Goal: Use online tool/utility: Use online tool/utility

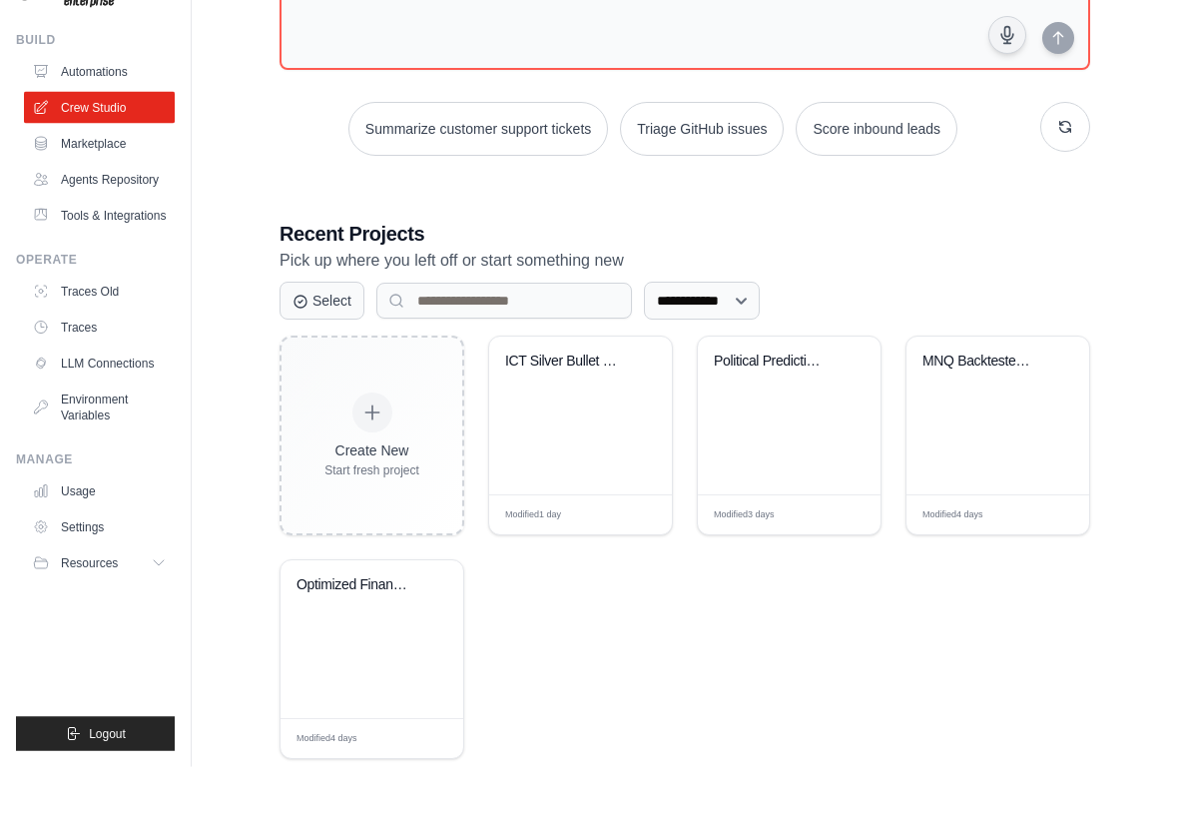
scroll to position [166, 0]
click at [801, 432] on div "Political Prediction & Monetization..." at bounding box center [789, 467] width 183 height 158
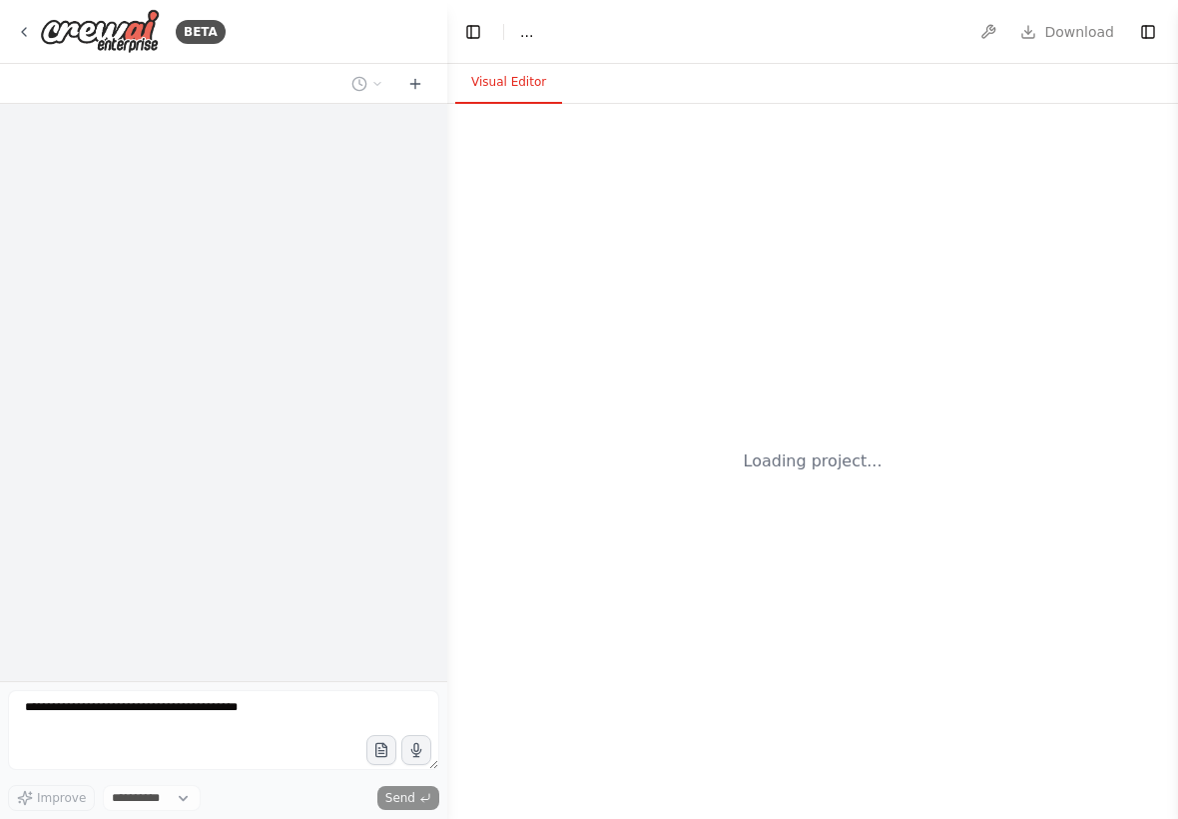
select select "****"
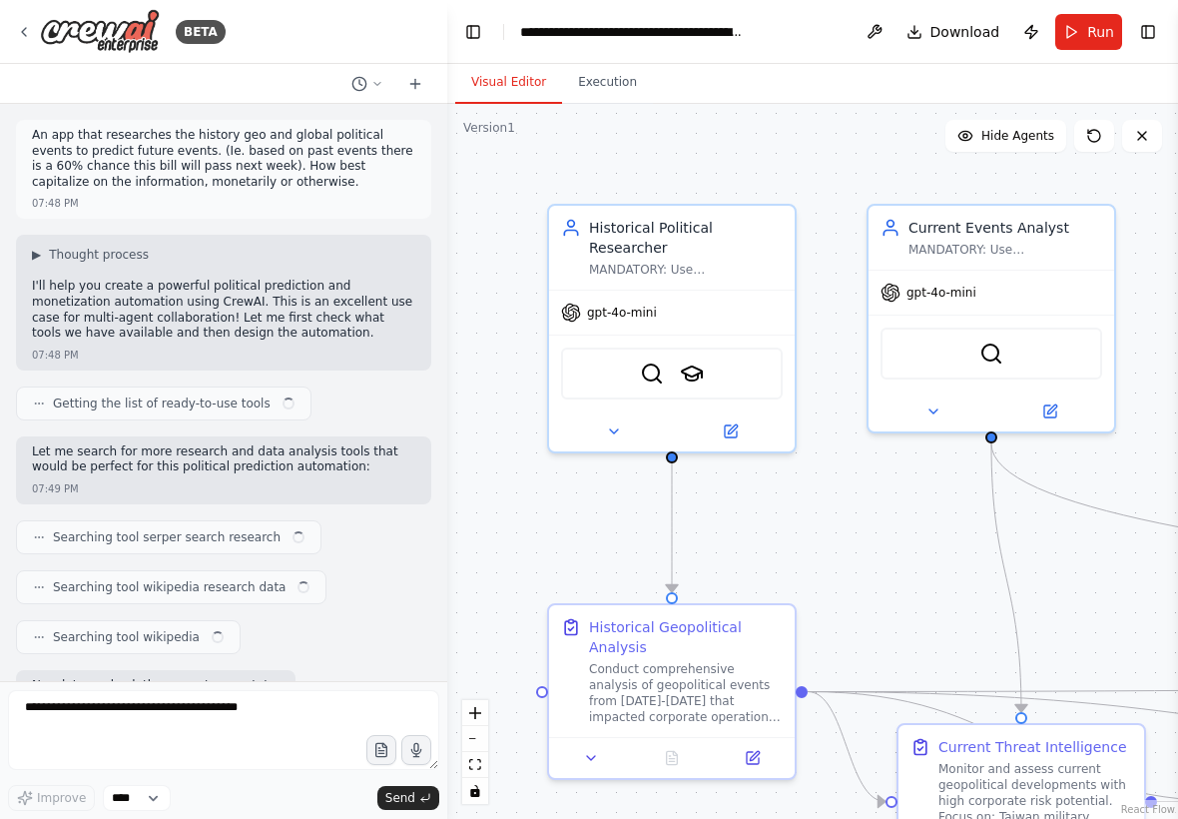
scroll to position [14671, 0]
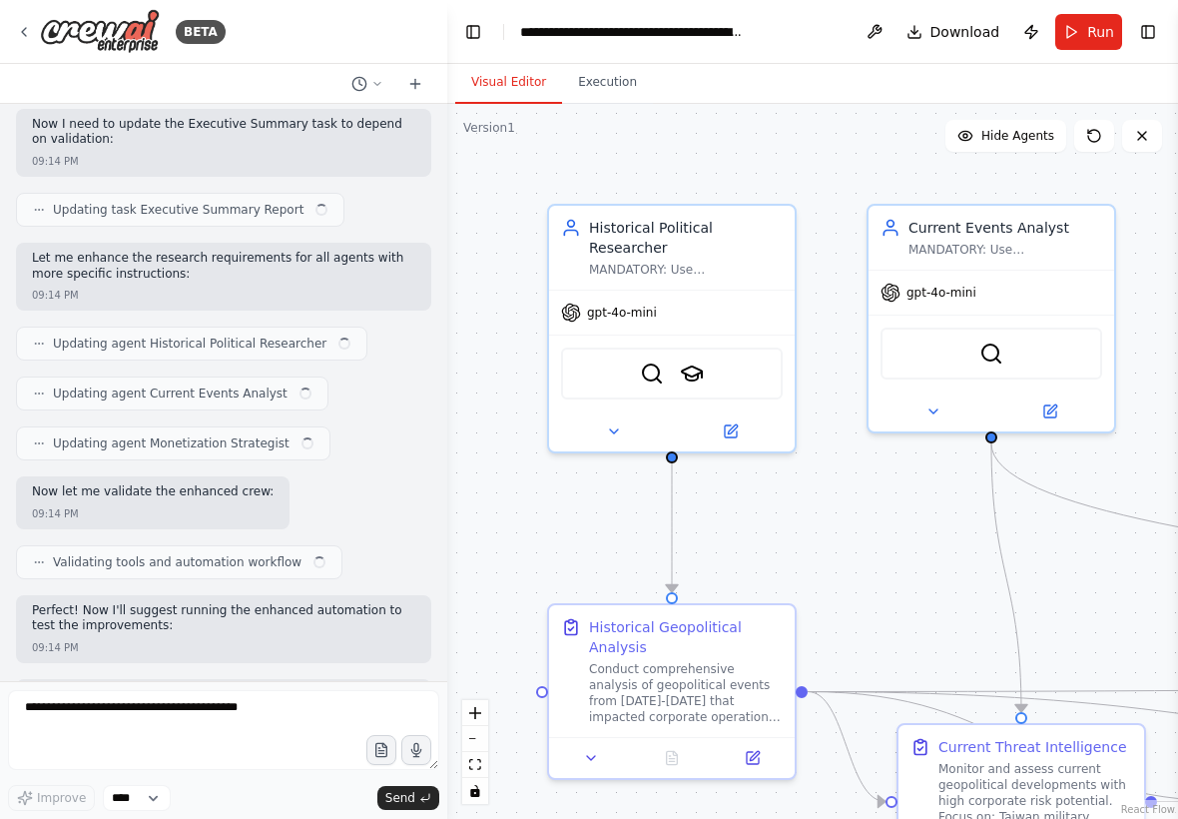
click at [613, 87] on button "Execution" at bounding box center [607, 83] width 91 height 42
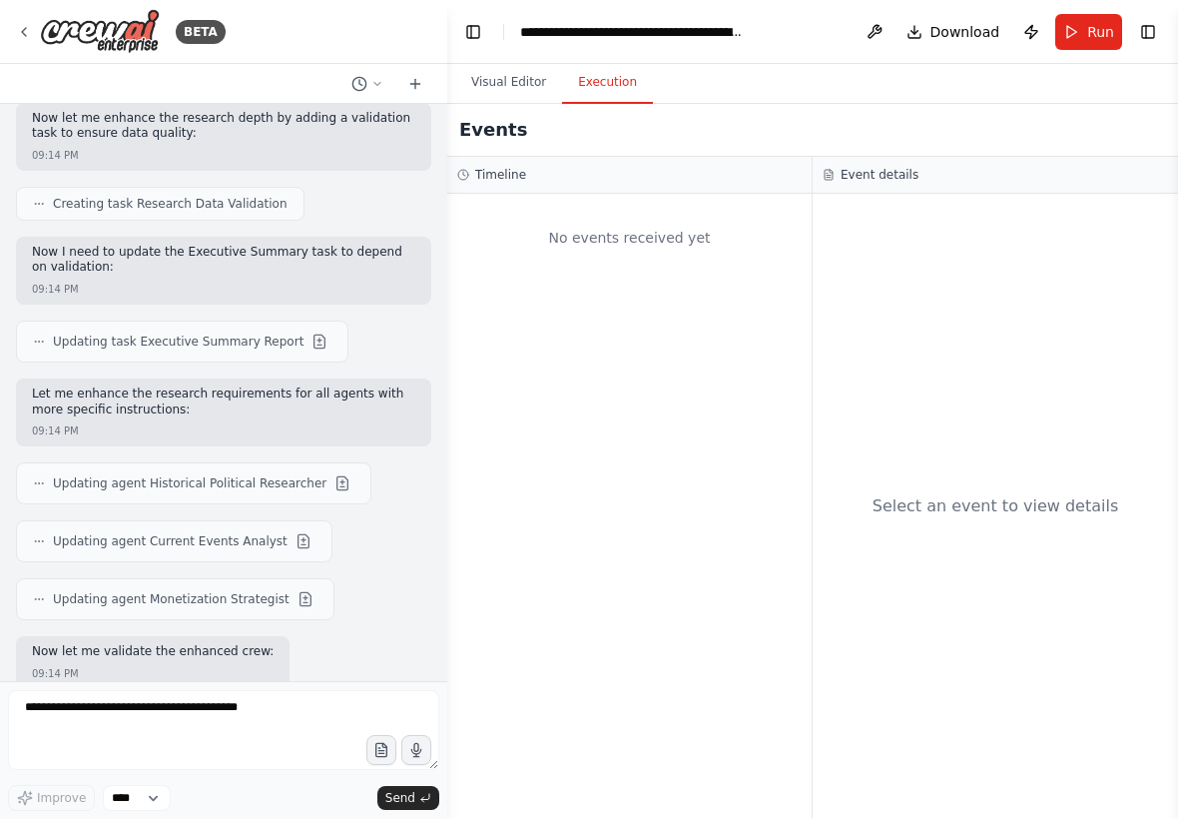
click at [533, 71] on button "Visual Editor" at bounding box center [508, 83] width 107 height 42
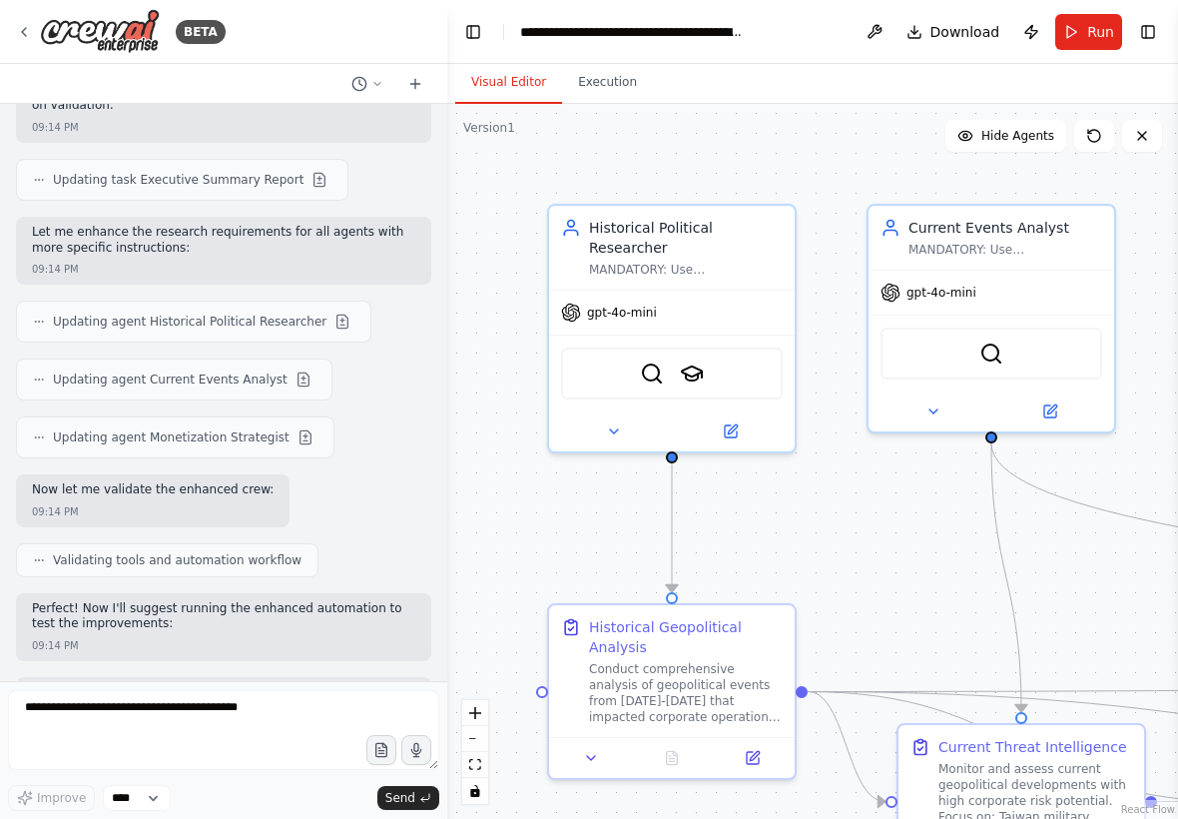
scroll to position [14830, 0]
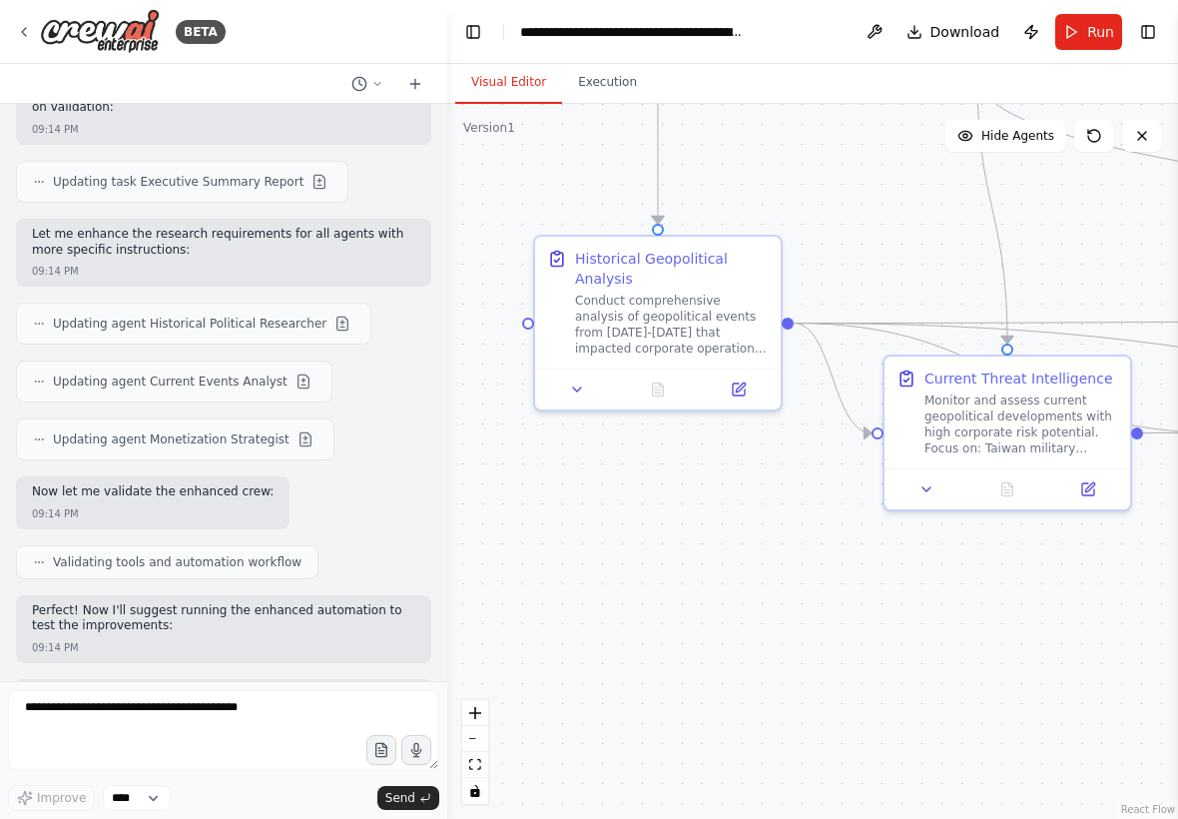
click at [1099, 38] on span "Run" at bounding box center [1100, 32] width 27 height 20
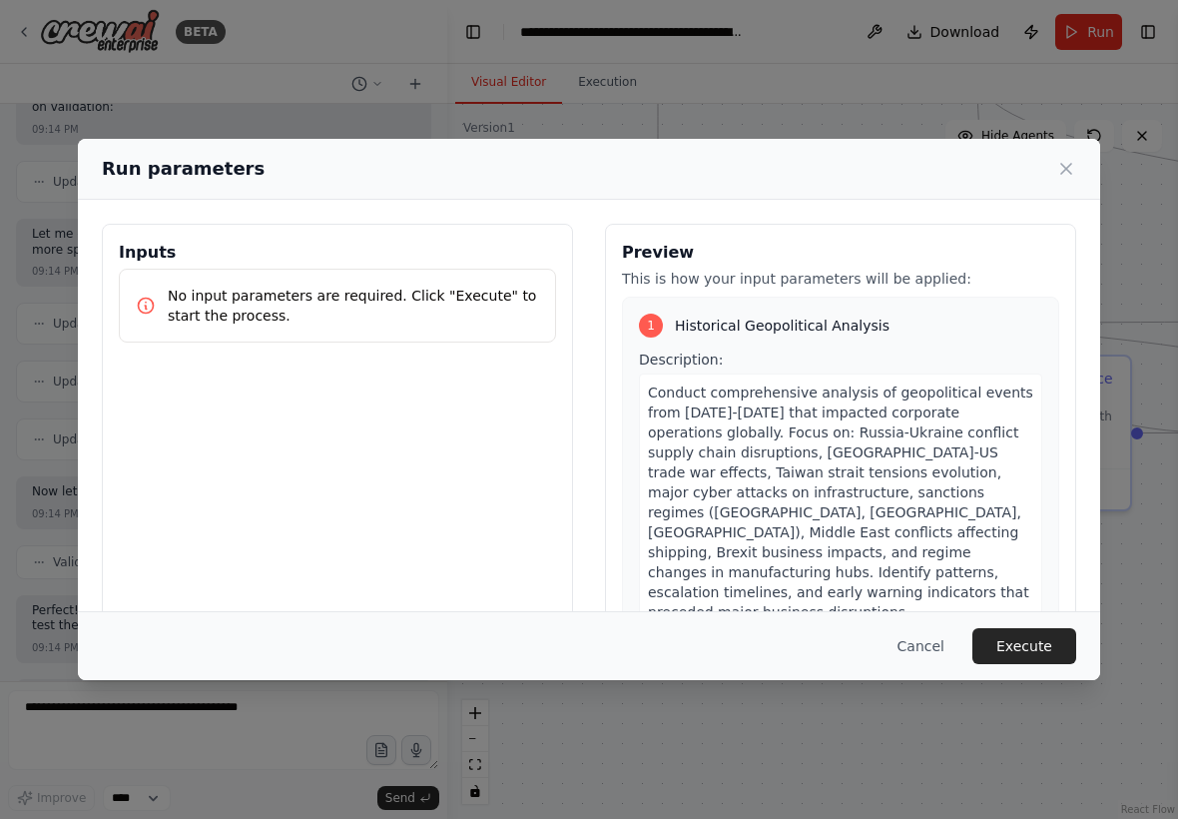
click at [1046, 638] on button "Execute" at bounding box center [1025, 646] width 104 height 36
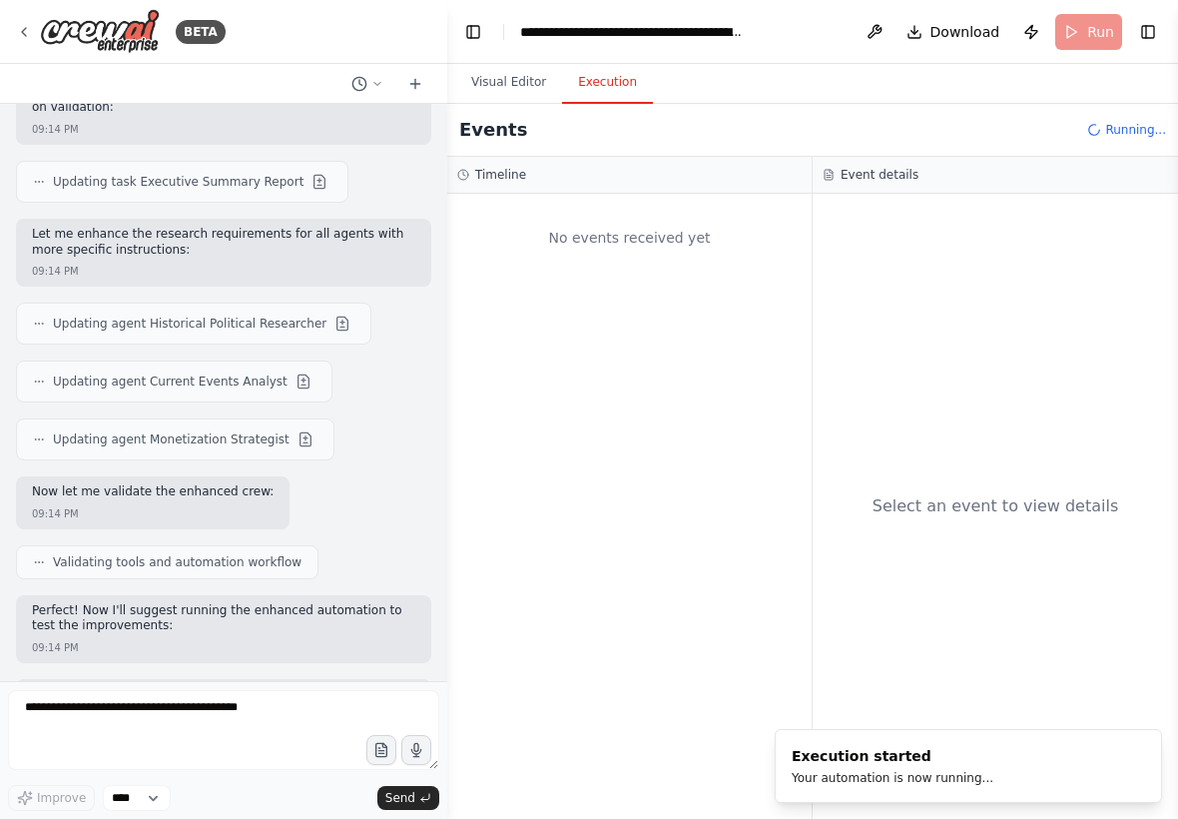
click at [523, 67] on button "Visual Editor" at bounding box center [508, 83] width 107 height 42
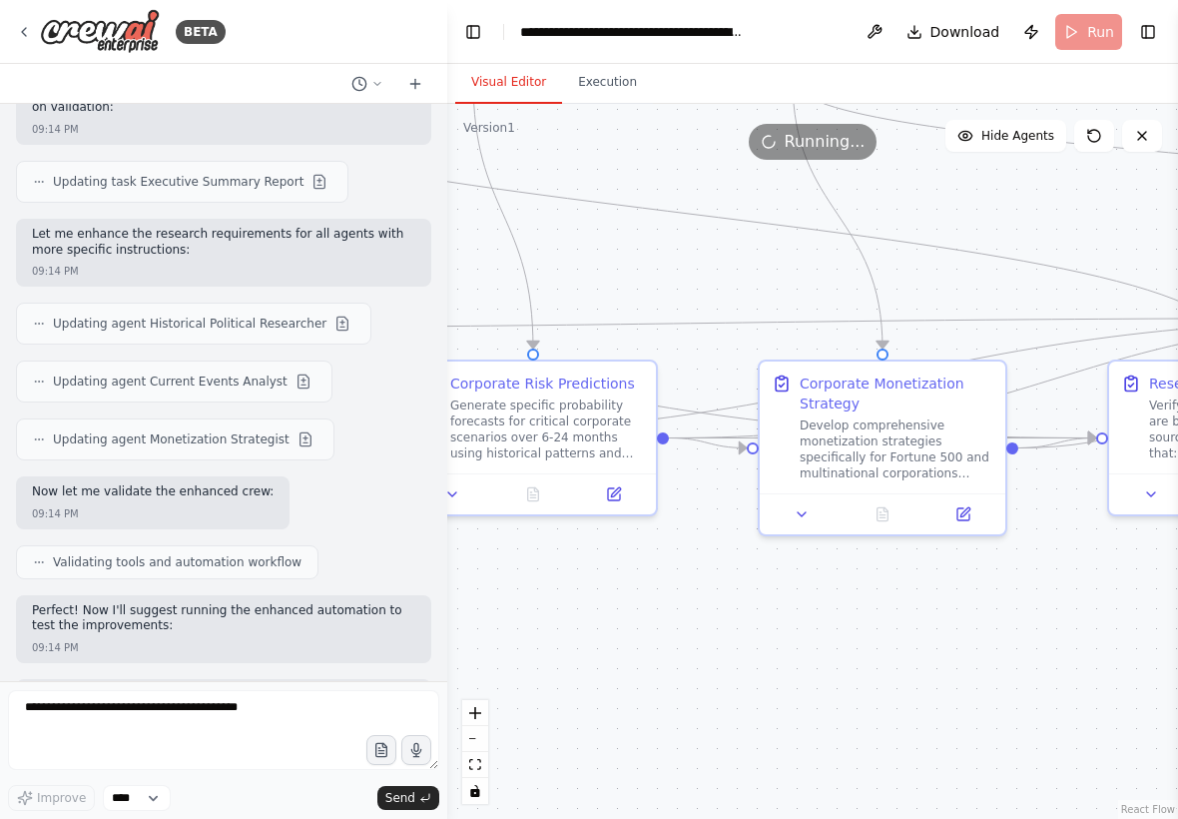
click at [620, 75] on button "Execution" at bounding box center [607, 83] width 91 height 42
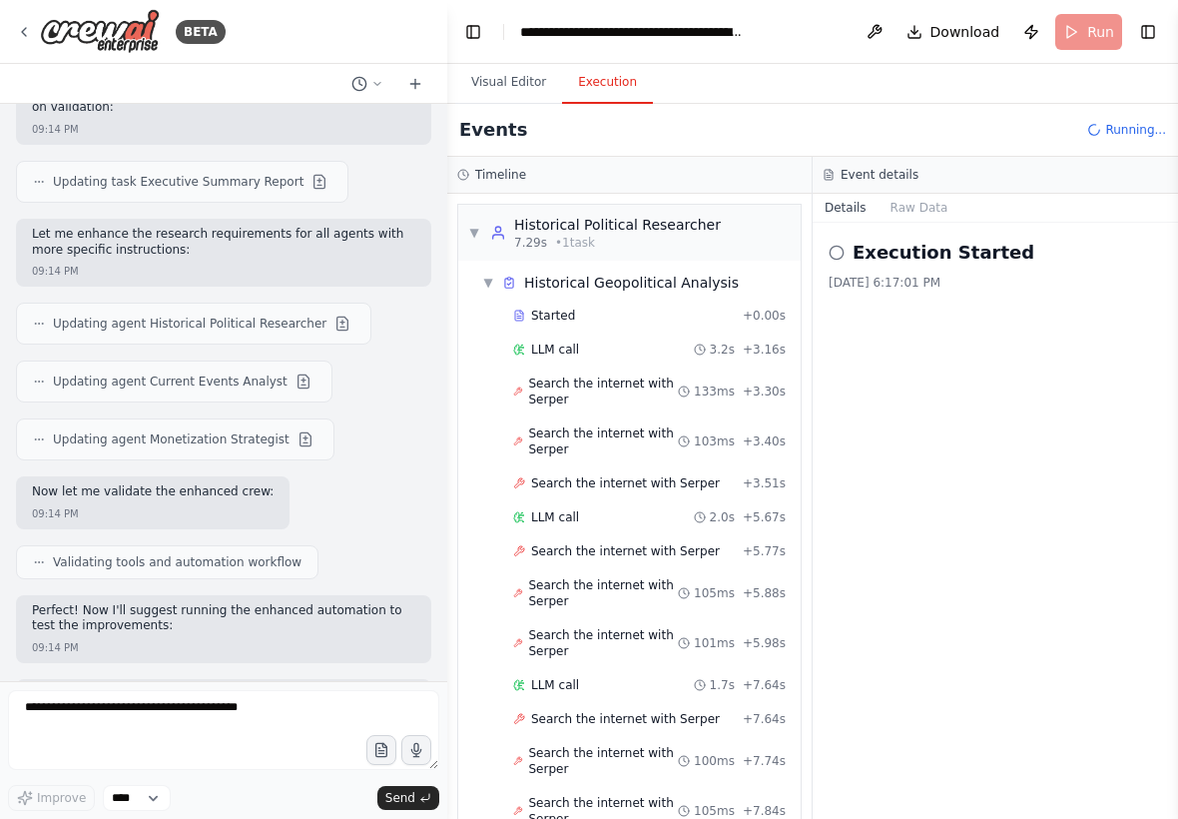
scroll to position [1270, 0]
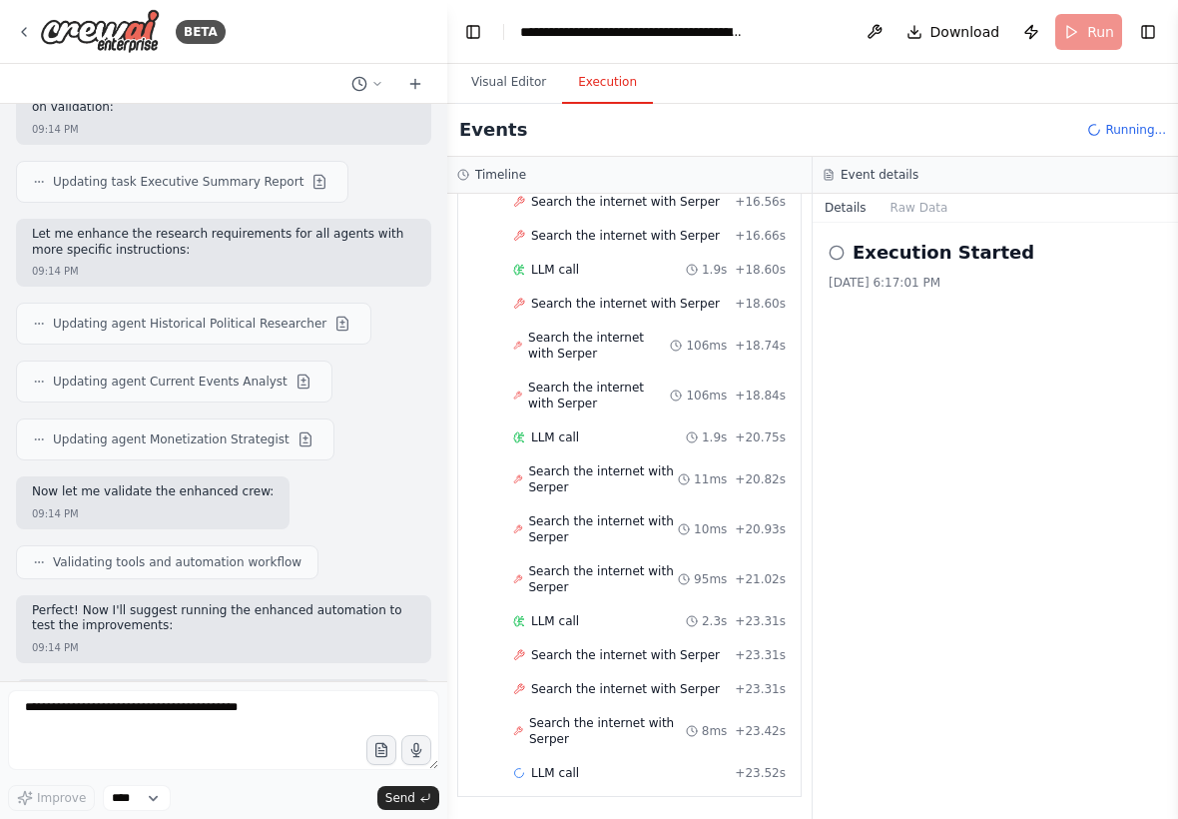
click at [514, 85] on button "Visual Editor" at bounding box center [508, 83] width 107 height 42
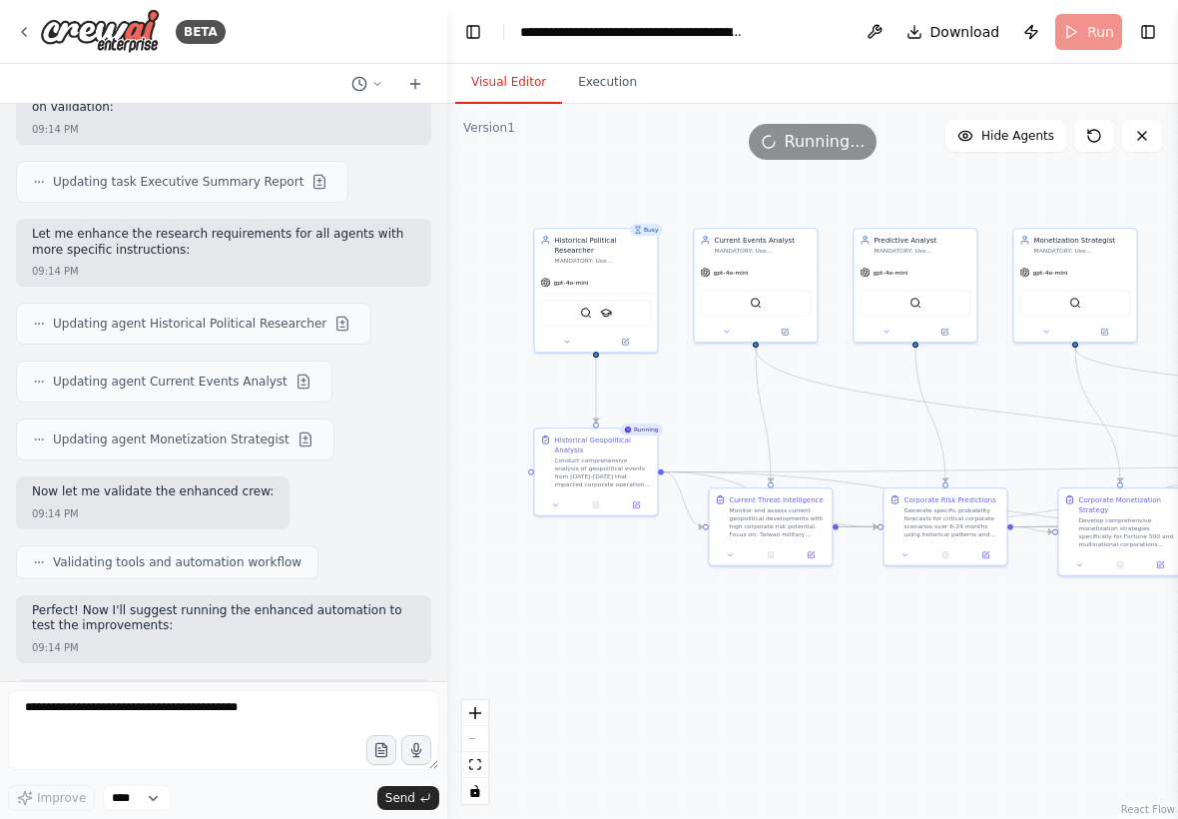
click at [582, 95] on button "Execution" at bounding box center [607, 83] width 91 height 42
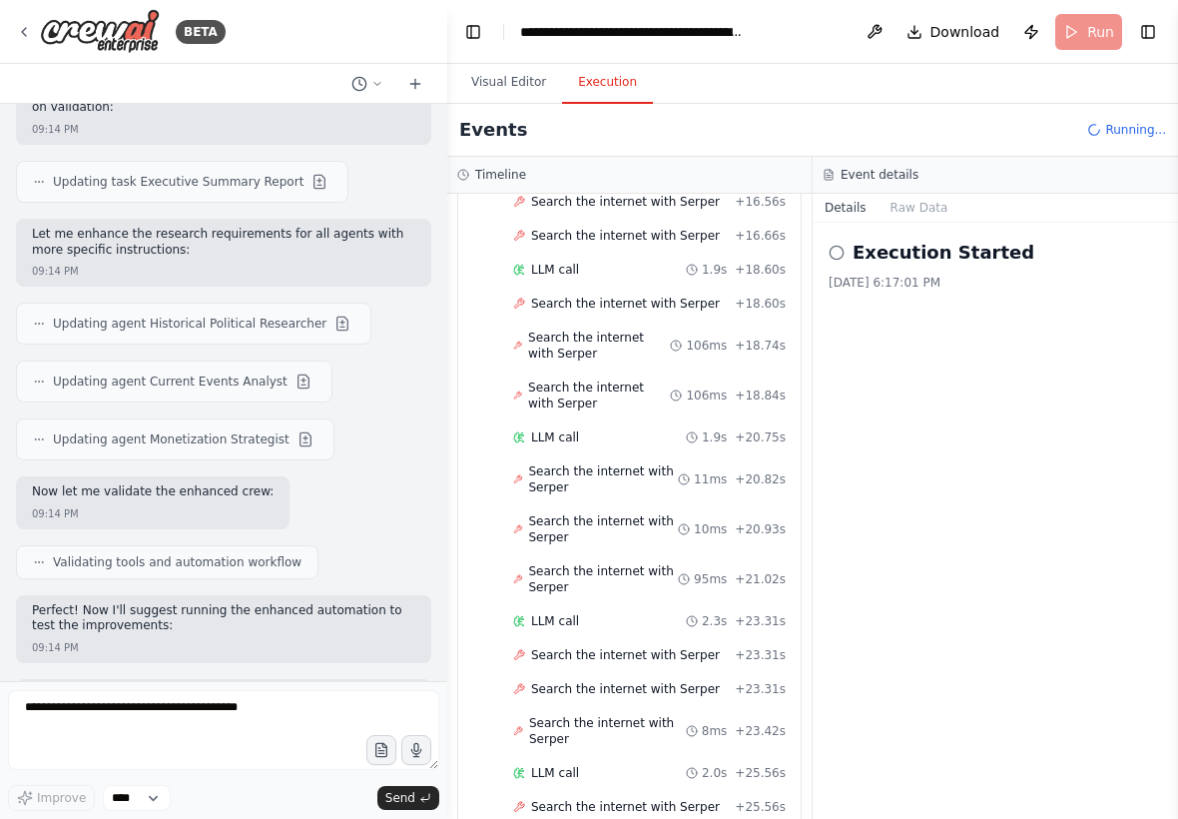
click at [608, 530] on span "Search the internet with Serper" at bounding box center [604, 529] width 150 height 32
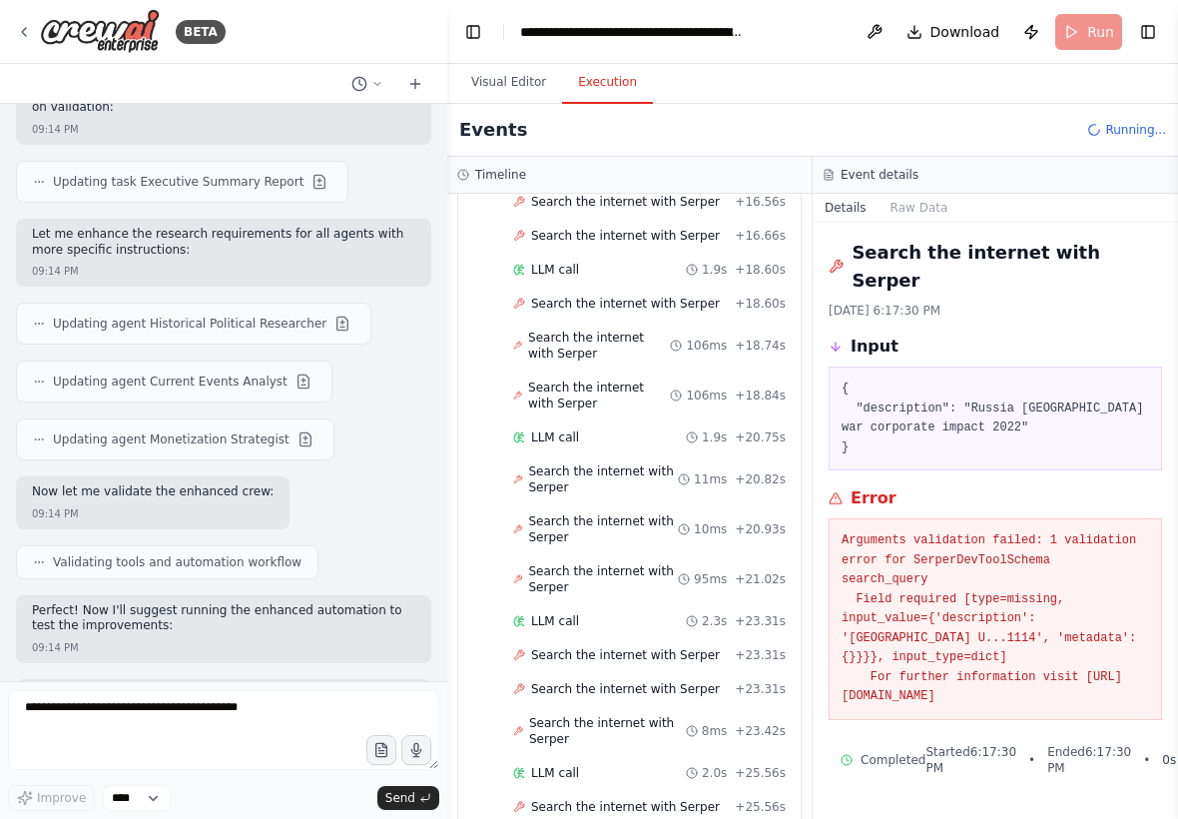
click at [594, 432] on div "LLM call 1.9s + 20.75s" at bounding box center [649, 437] width 273 height 16
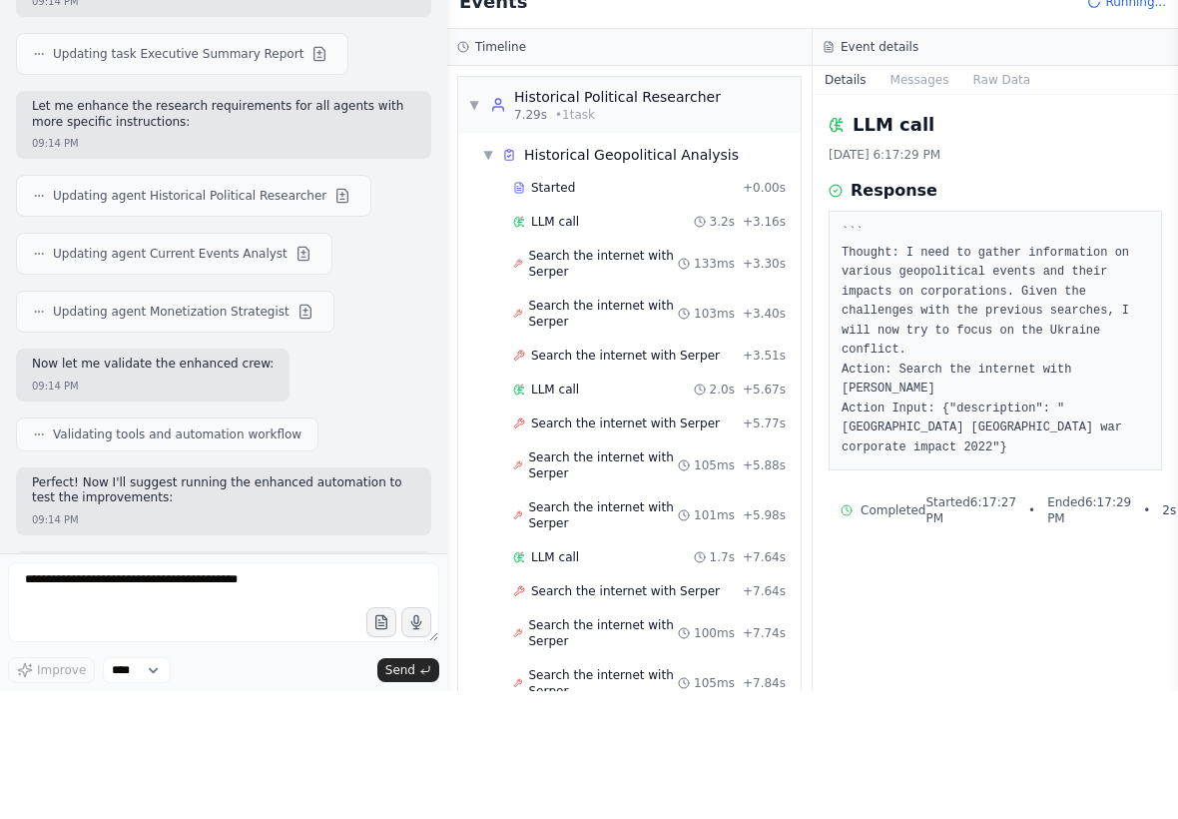
scroll to position [0, 0]
click at [665, 215] on div "Historical Political Researcher" at bounding box center [617, 225] width 207 height 20
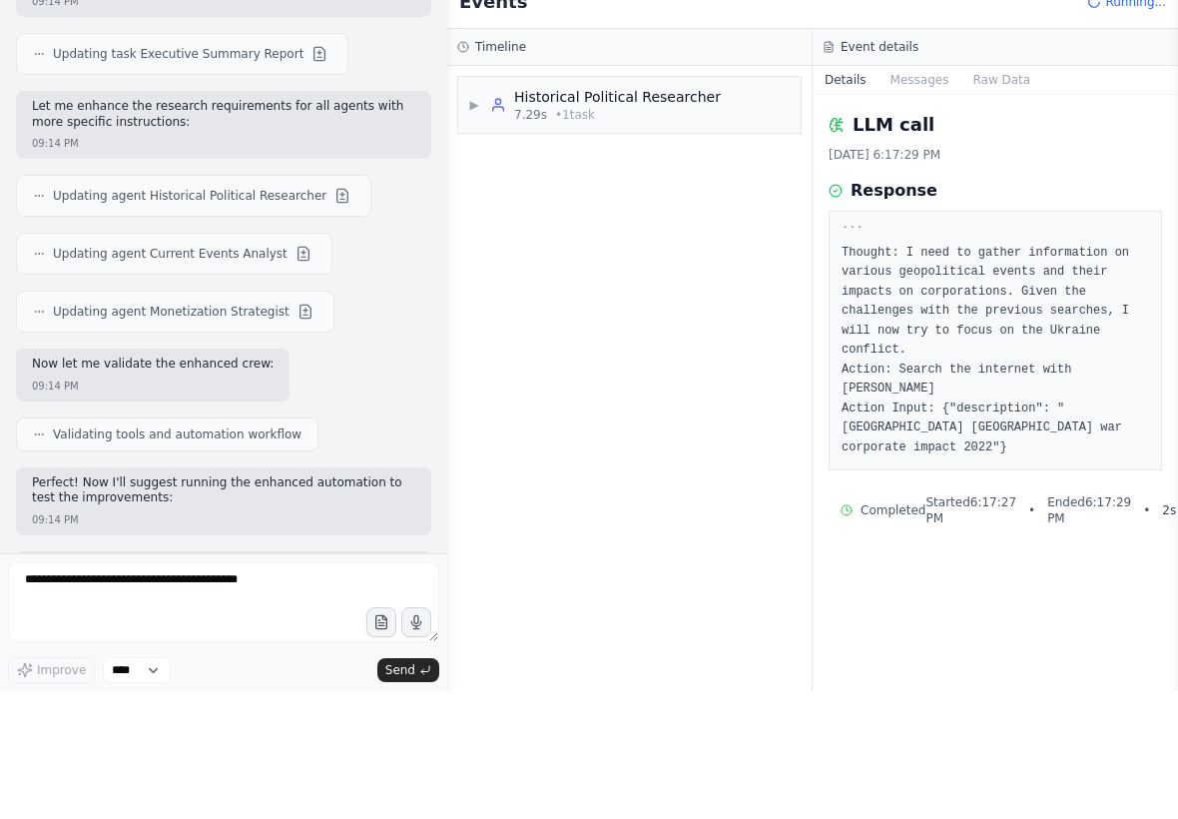
click at [693, 215] on div "Historical Political Researcher" at bounding box center [617, 225] width 207 height 20
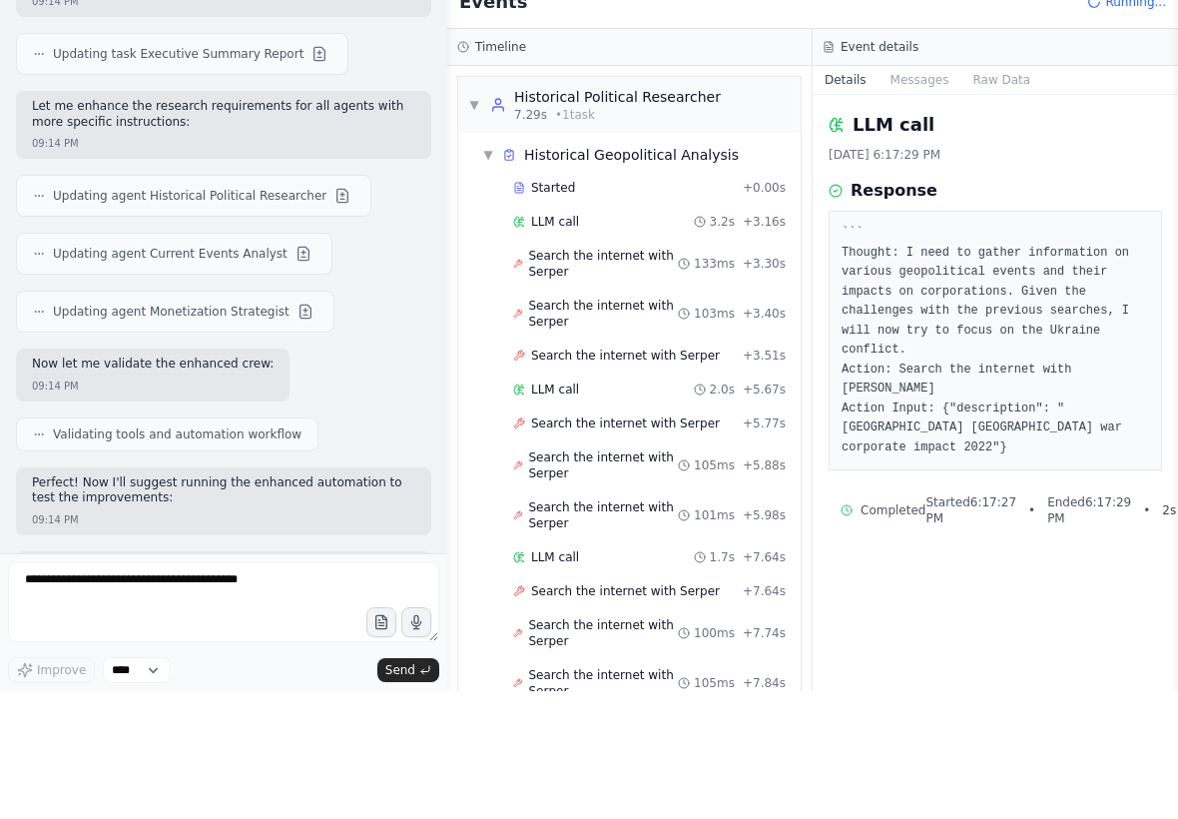
click at [616, 425] on span "Search the internet with Serper" at bounding box center [604, 441] width 150 height 32
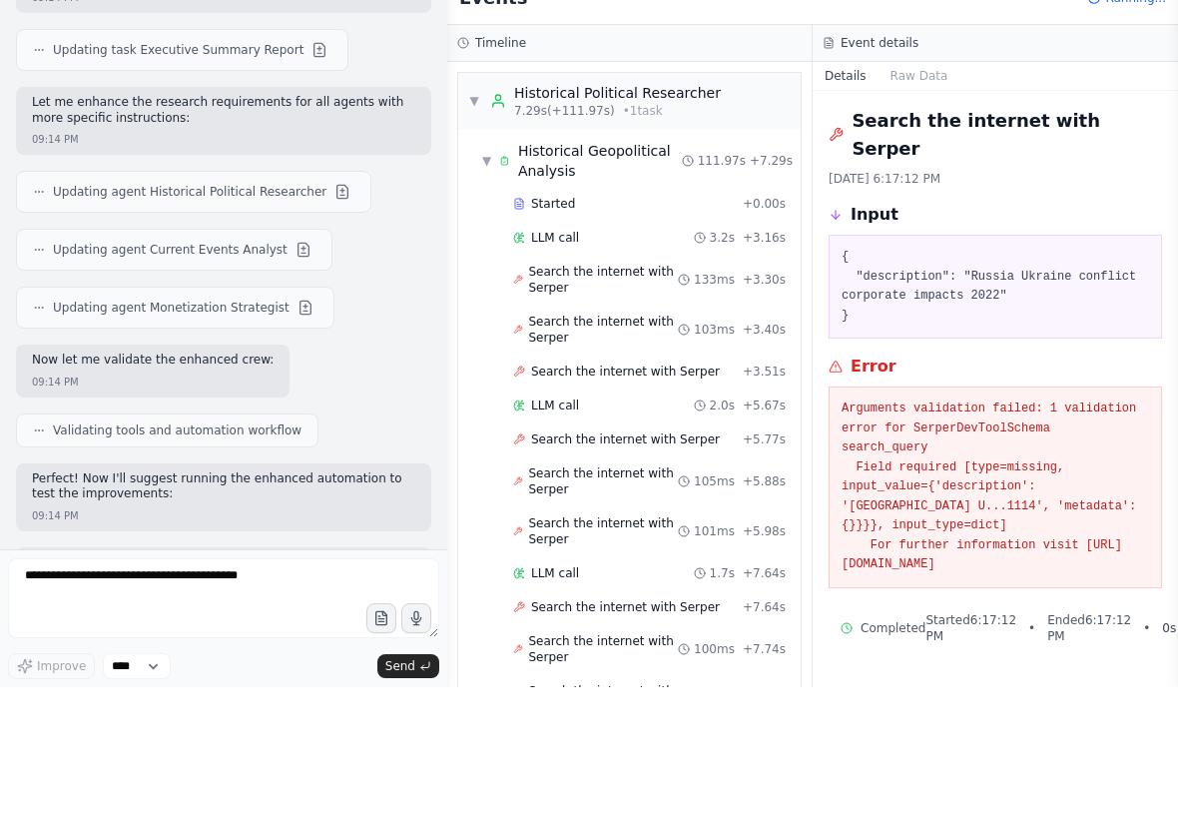
click at [684, 215] on div "Historical Political Researcher" at bounding box center [617, 225] width 207 height 20
click at [611, 215] on div "Historical Political Researcher" at bounding box center [617, 225] width 207 height 20
click at [665, 215] on div "Historical Political Researcher" at bounding box center [617, 225] width 207 height 20
click at [624, 215] on div "Historical Political Researcher" at bounding box center [617, 225] width 207 height 20
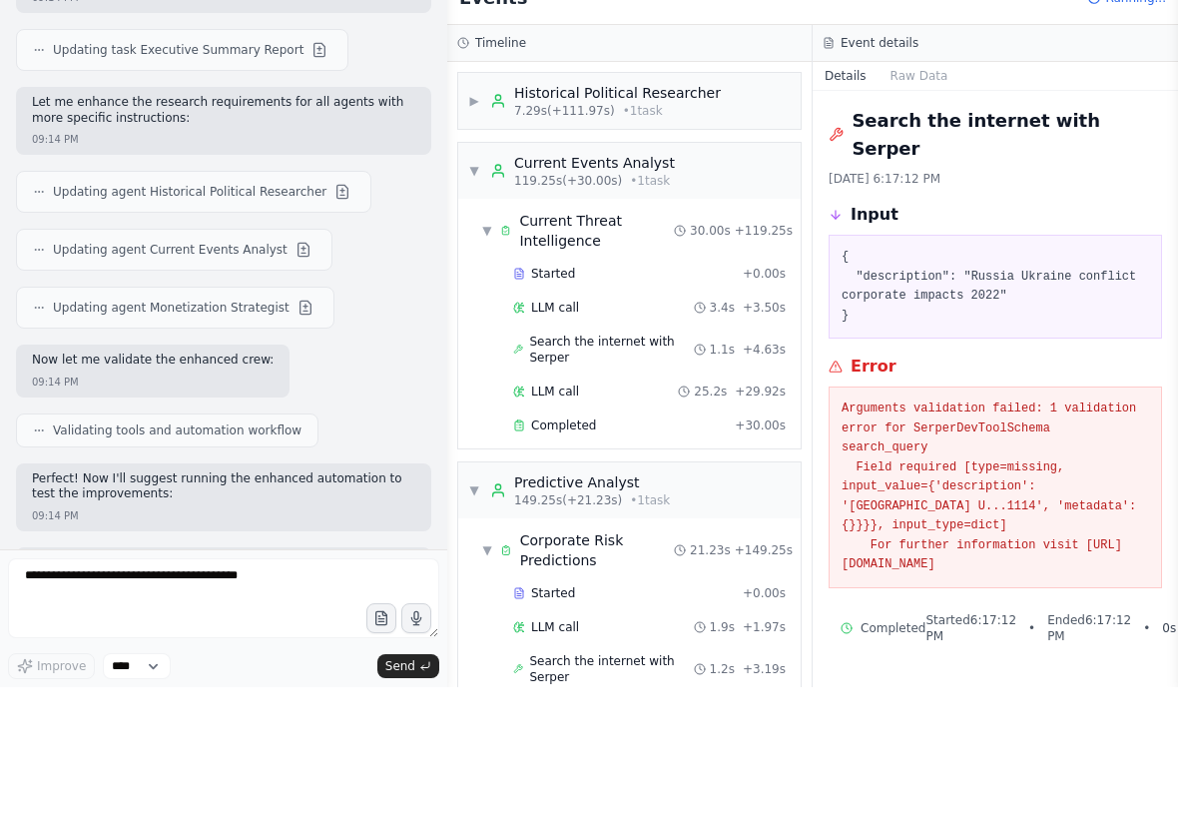
click at [628, 285] on div "Current Events Analyst" at bounding box center [594, 295] width 161 height 20
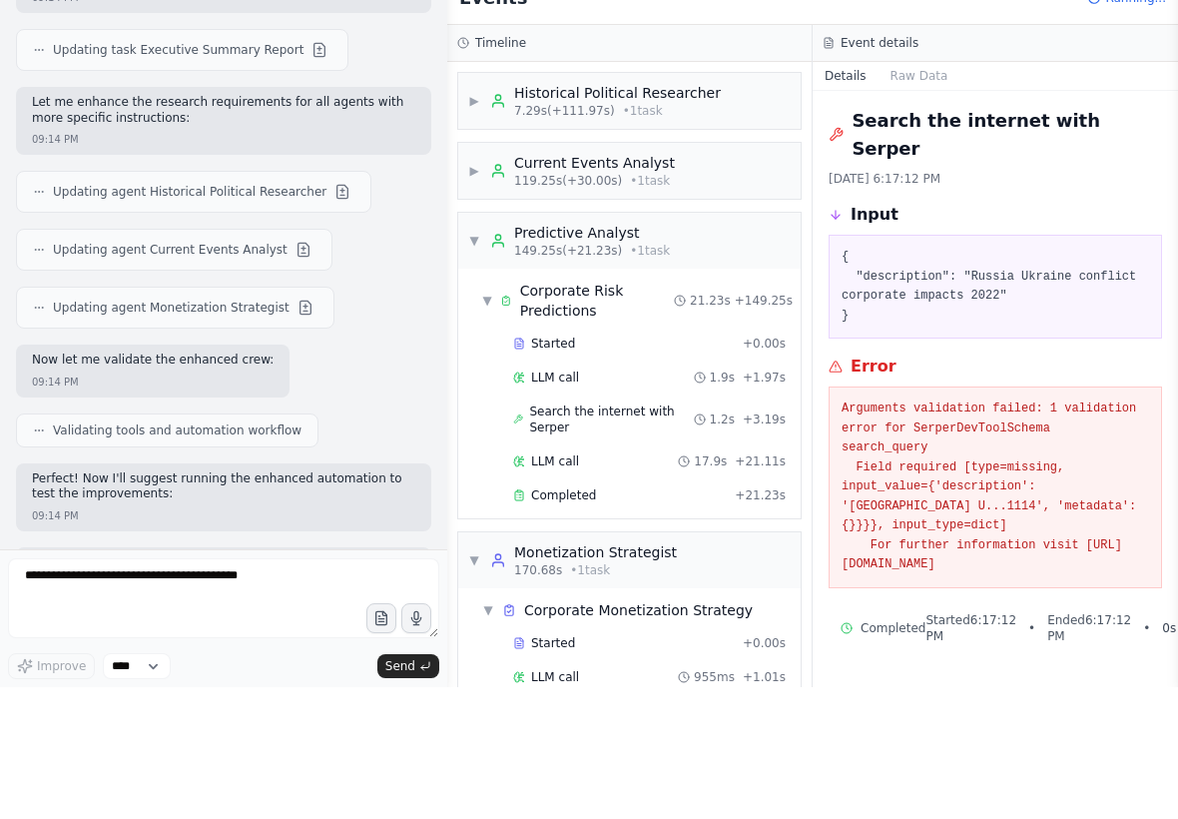
click at [613, 344] on div "▼ Predictive Analyst 149.25s (+21.23s) • 1 task" at bounding box center [629, 372] width 343 height 56
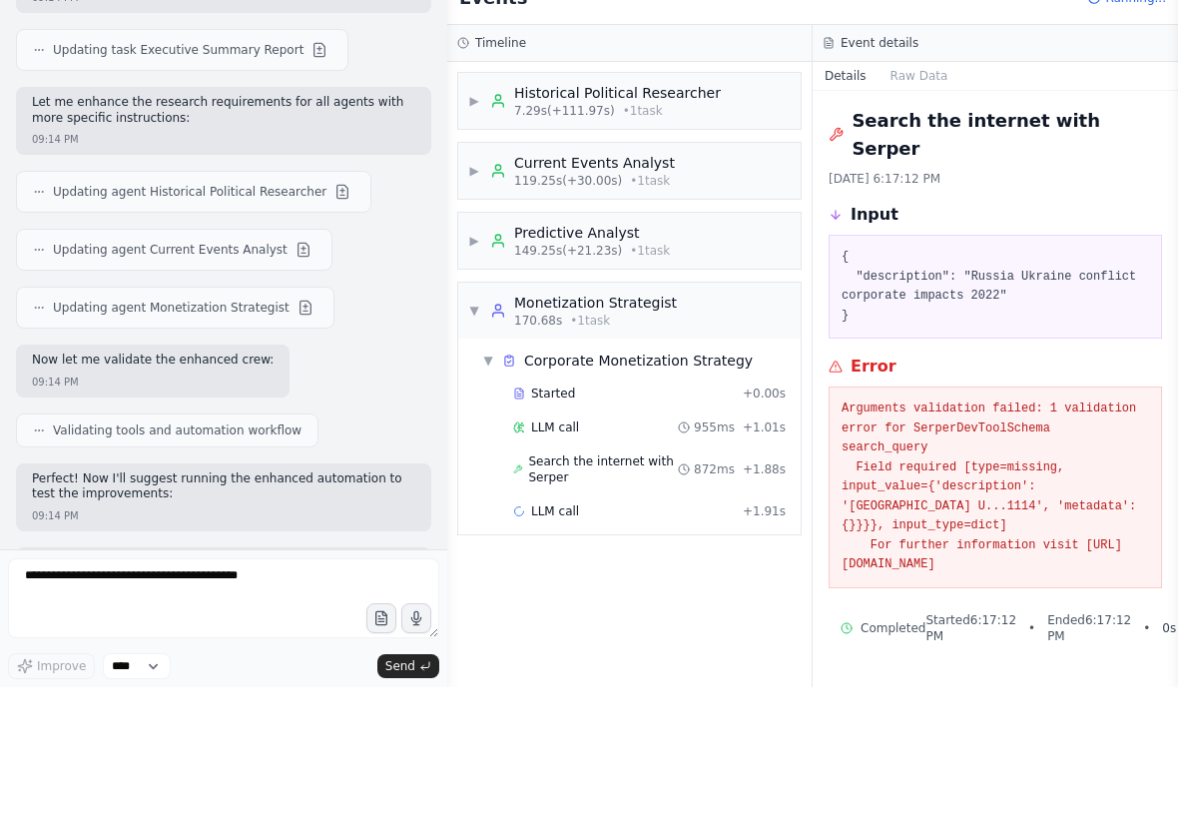
click at [615, 424] on div "Monetization Strategist" at bounding box center [595, 434] width 163 height 20
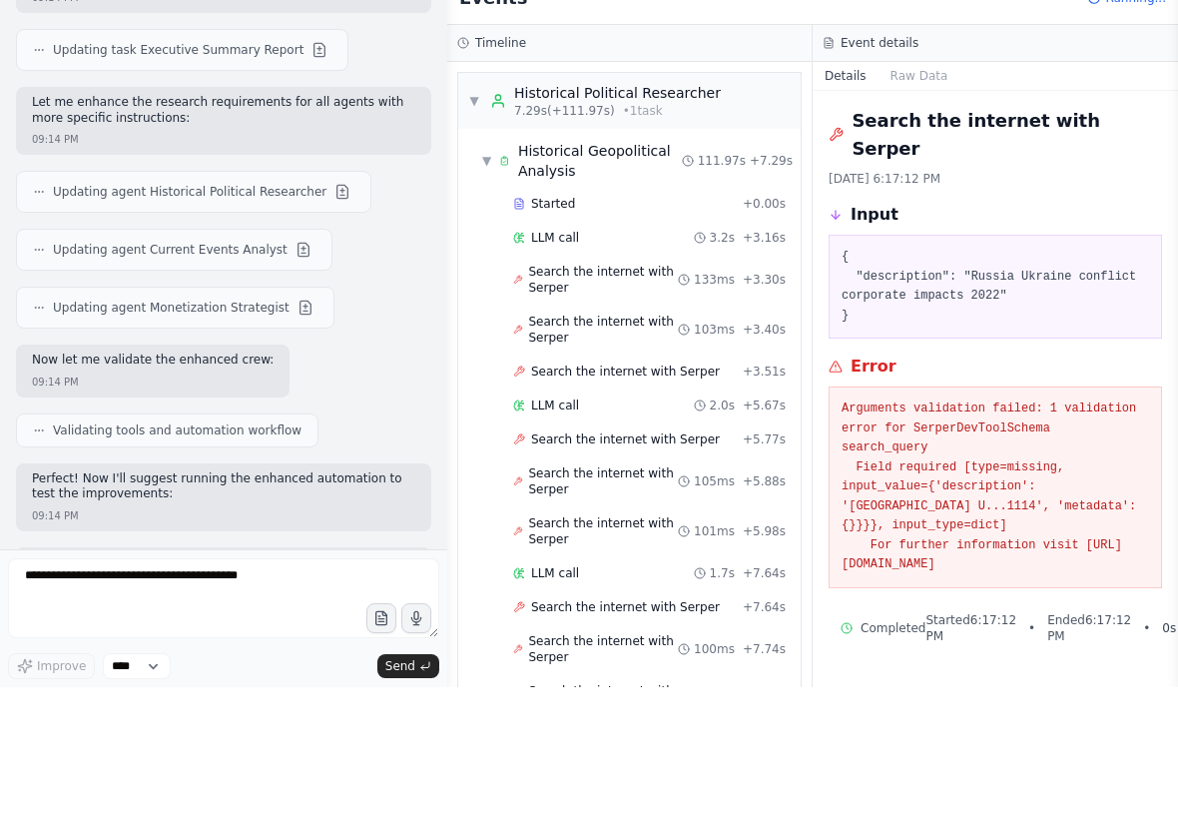
click at [858, 239] on h2 "Search the internet with Serper" at bounding box center [1007, 267] width 311 height 56
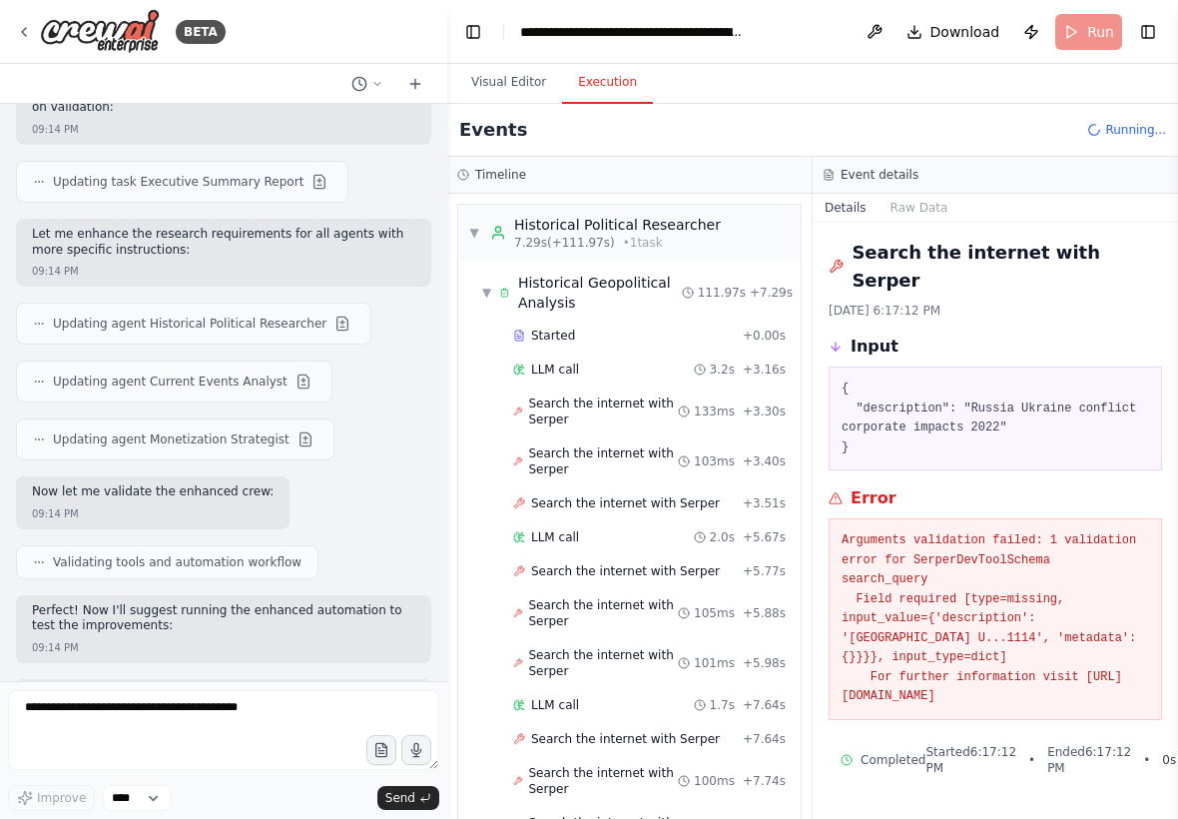
click at [646, 216] on div "Historical Political Researcher" at bounding box center [617, 225] width 207 height 20
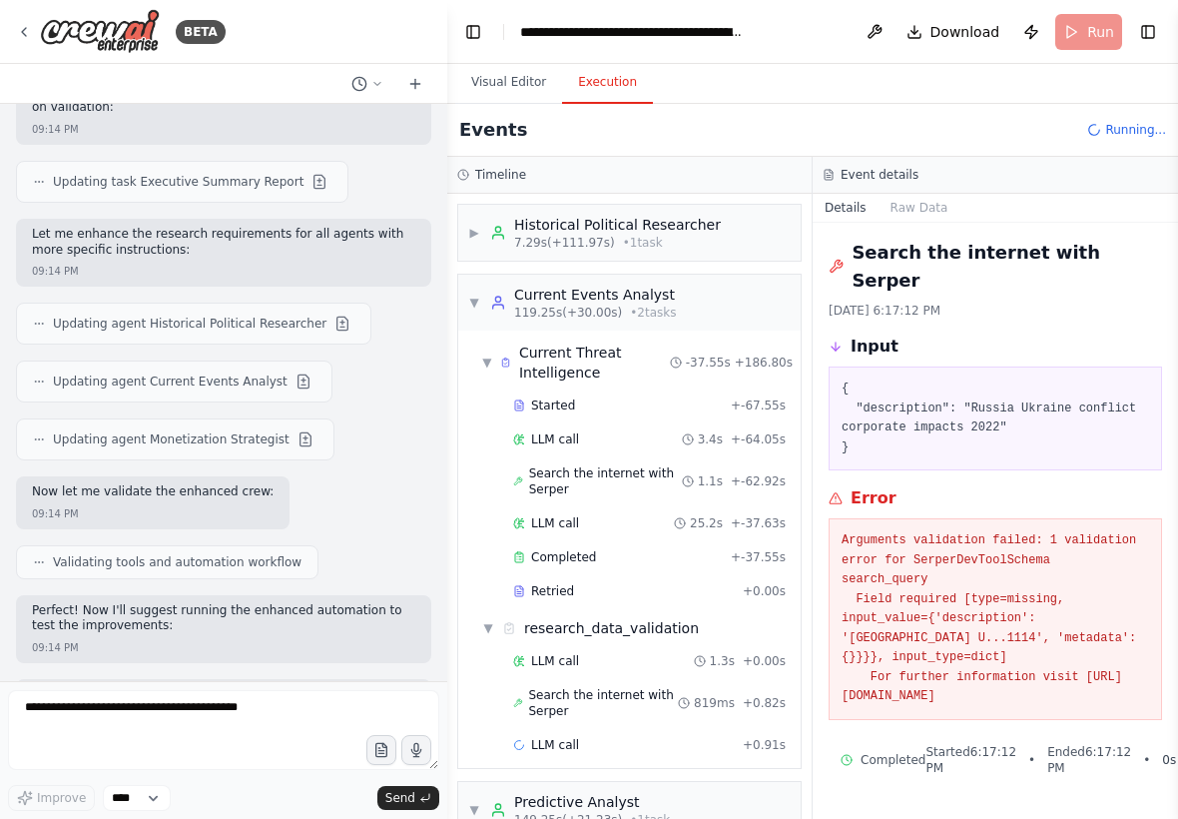
click at [650, 259] on div "▶ Historical Political Researcher 7.29s (+111.97s) • 1 task" at bounding box center [629, 233] width 343 height 56
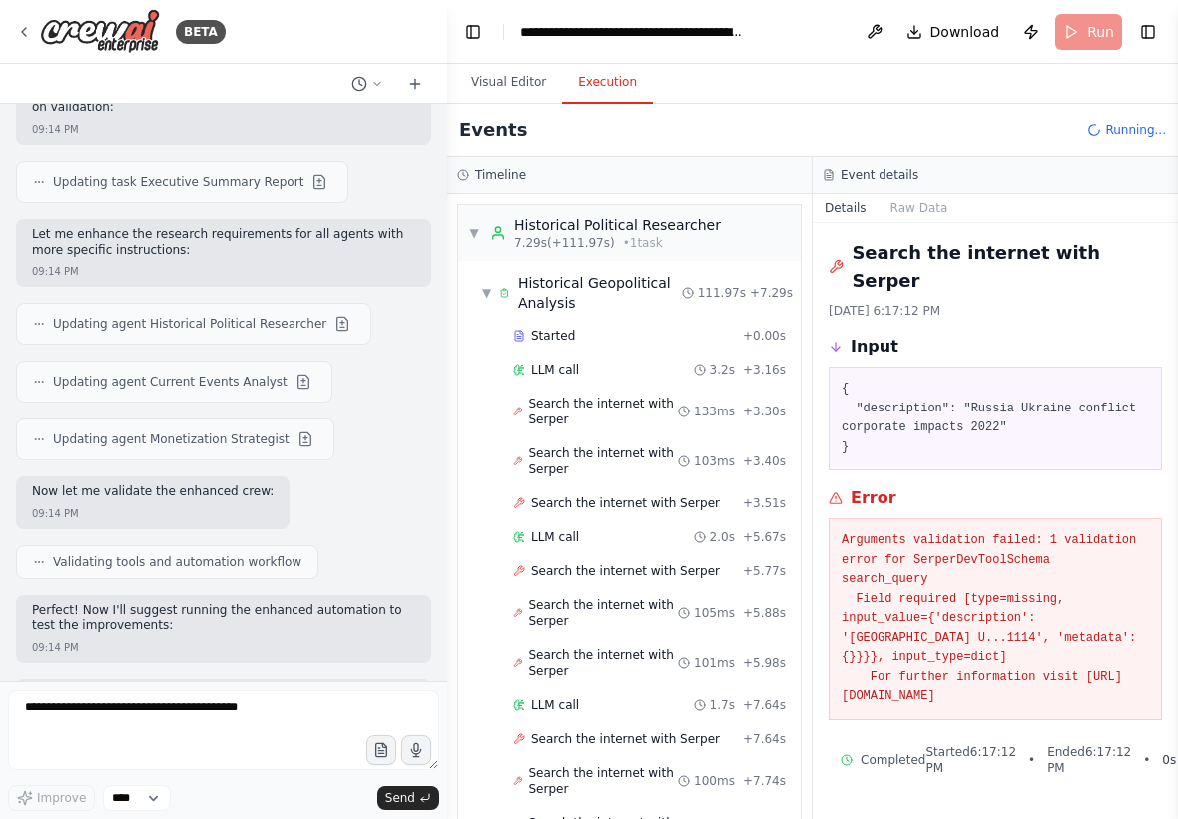
click at [659, 281] on div "Historical Geopolitical Analysis" at bounding box center [600, 293] width 164 height 40
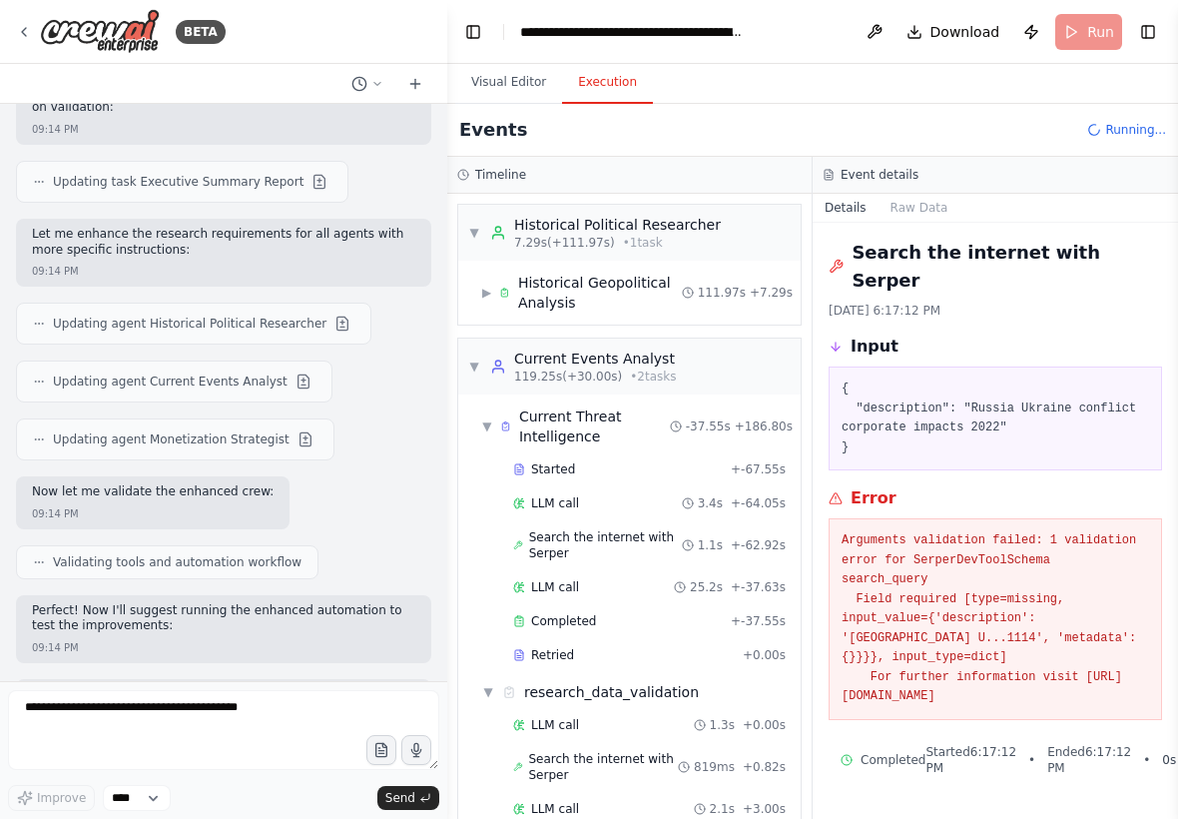
click at [651, 372] on span "• 2 task s" at bounding box center [653, 376] width 46 height 16
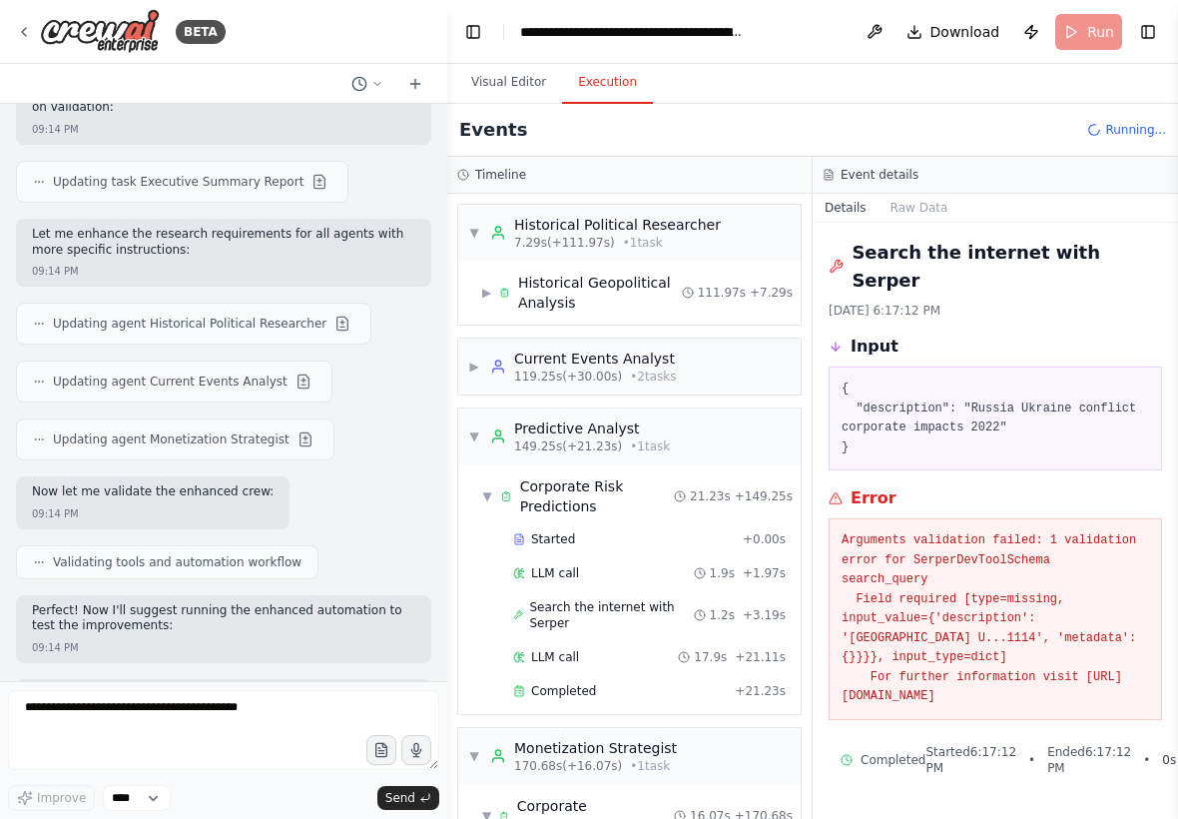
click at [652, 391] on div "▶ Current Events Analyst 119.25s (+30.00s) • 2 task s" at bounding box center [629, 367] width 343 height 56
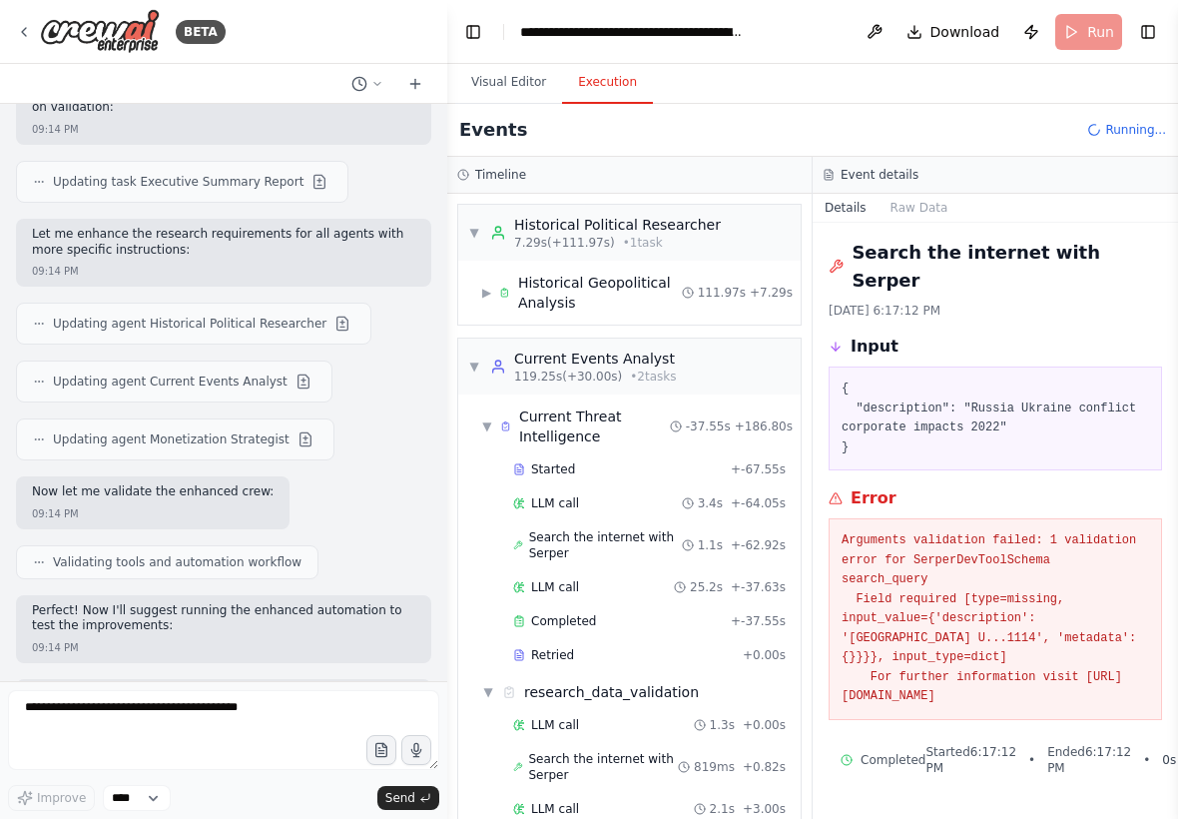
click at [578, 421] on div "Current Threat Intelligence" at bounding box center [594, 426] width 151 height 40
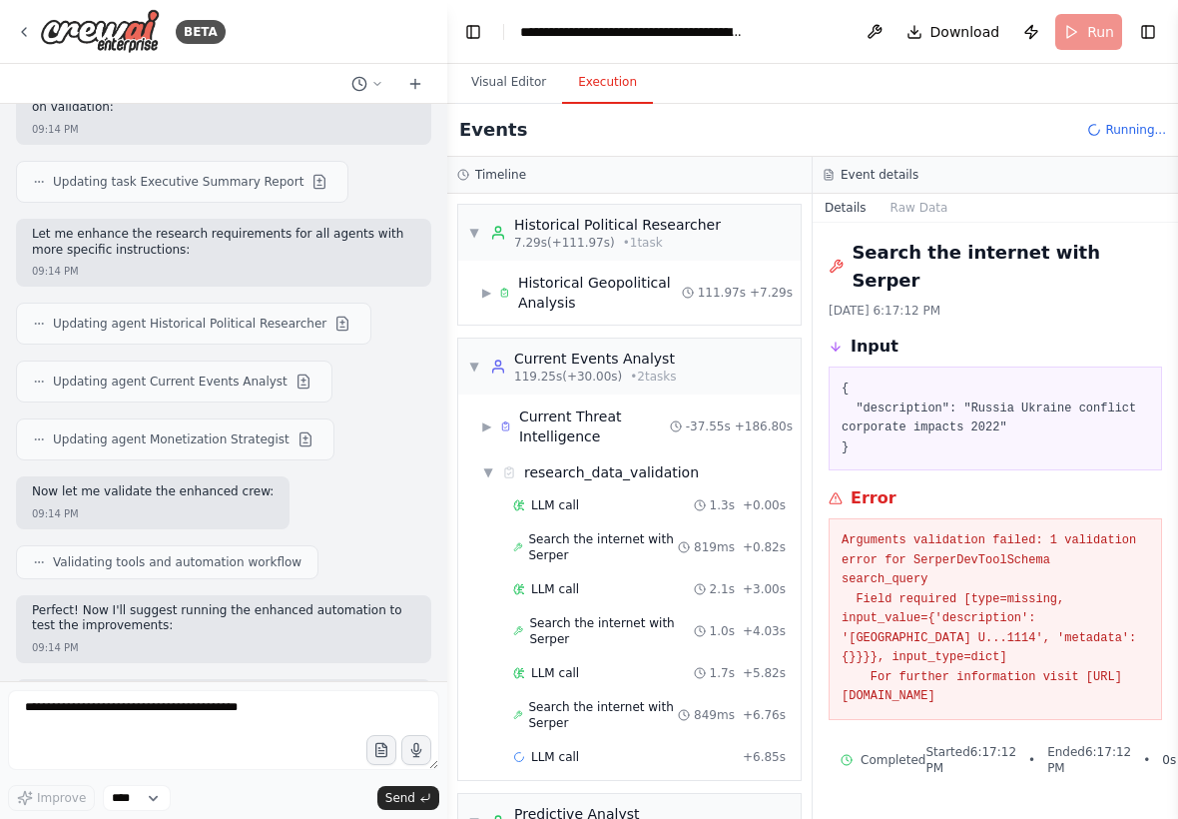
click at [628, 354] on div "Current Events Analyst" at bounding box center [595, 358] width 163 height 20
click at [722, 350] on div "▼ Current Events Analyst 119.25s (+92.10s) • 2 task s" at bounding box center [629, 367] width 343 height 56
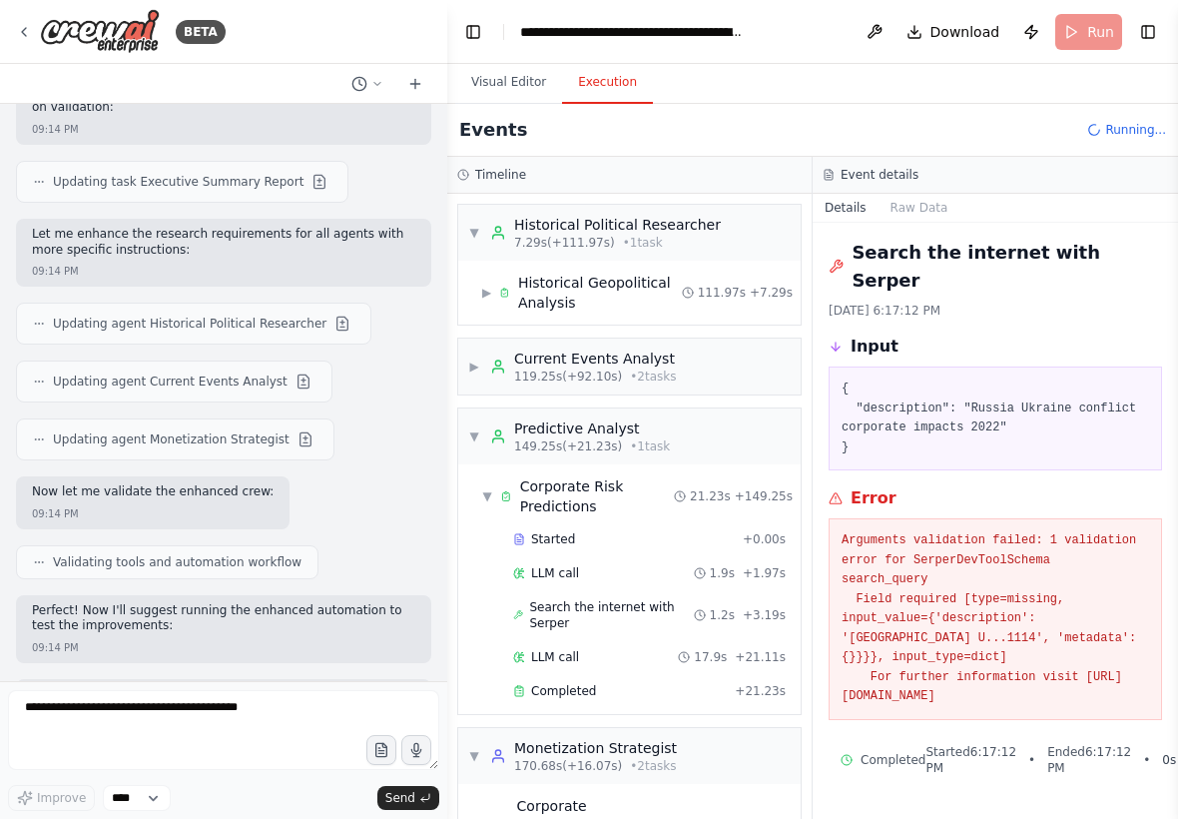
click at [726, 412] on div "▼ Predictive Analyst 149.25s (+21.23s) • 1 task" at bounding box center [629, 436] width 343 height 56
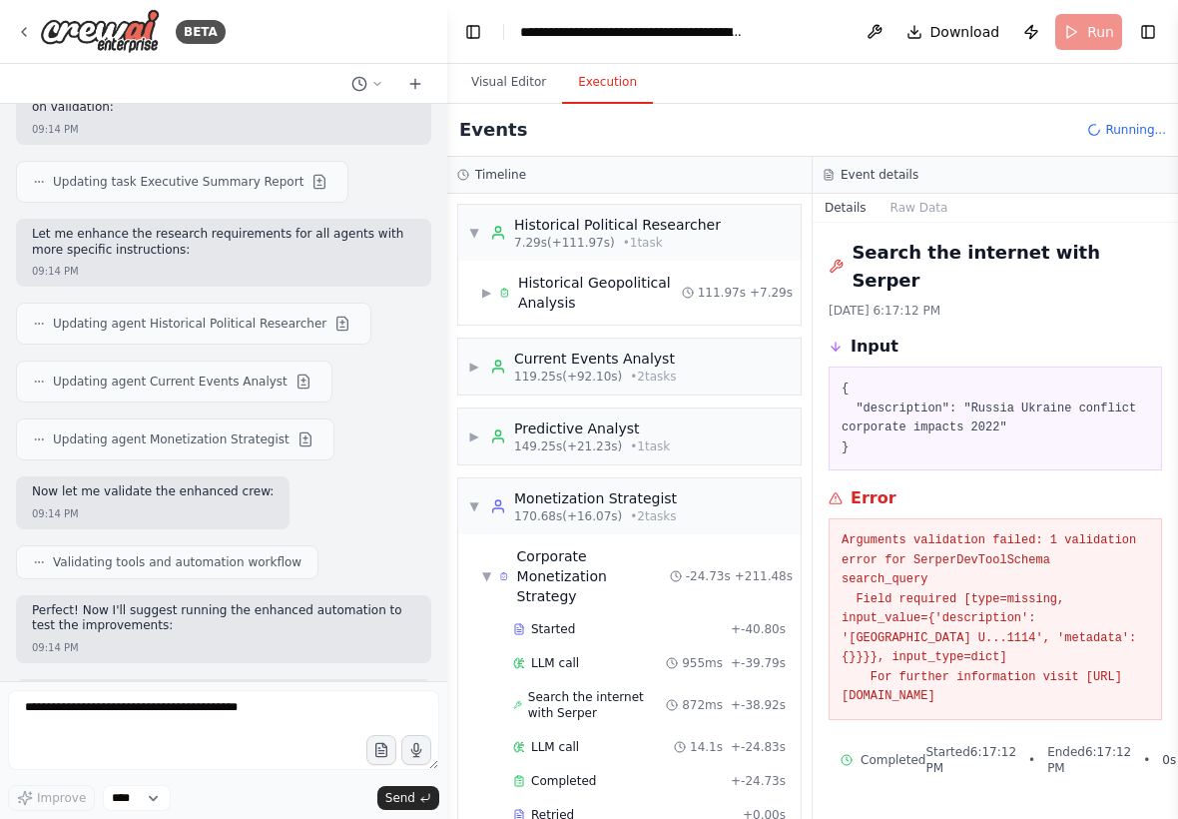
click at [730, 481] on div "▼ Monetization Strategist 170.68s (+16.07s) • 2 task s" at bounding box center [629, 506] width 343 height 56
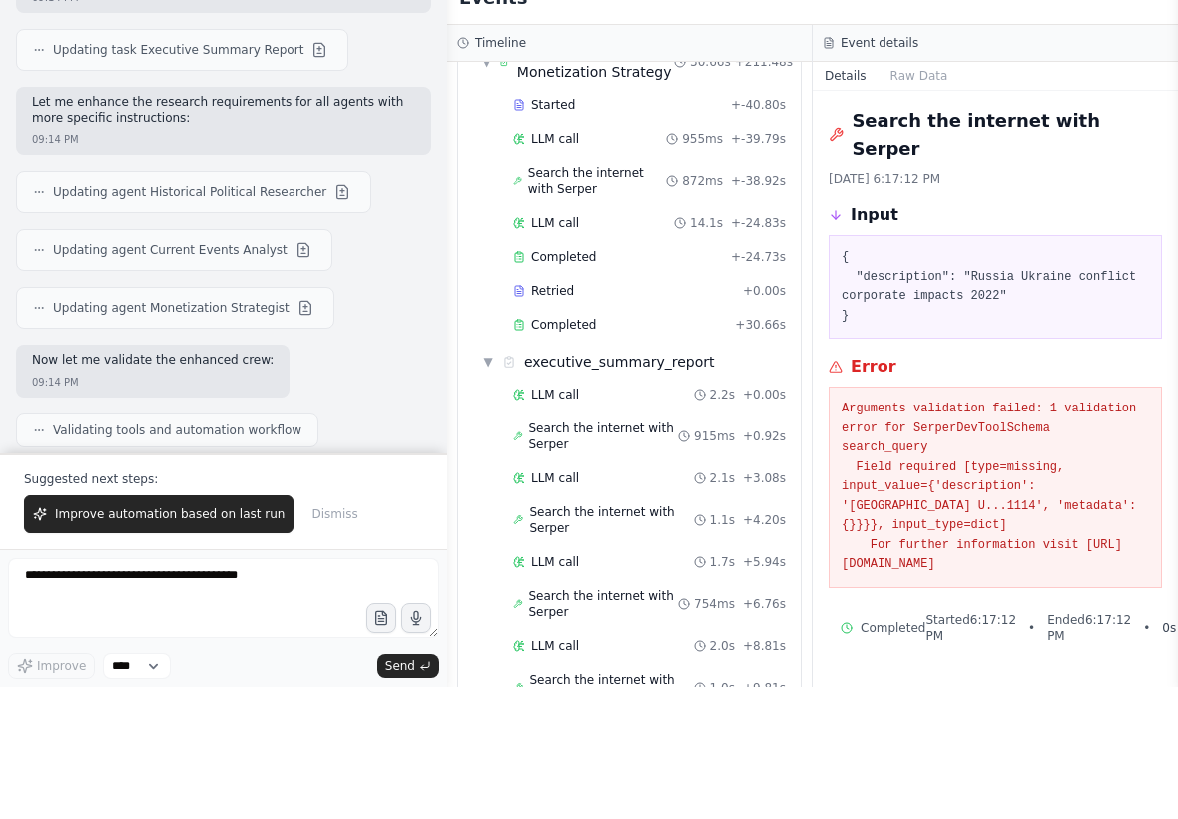
scroll to position [1082, 0]
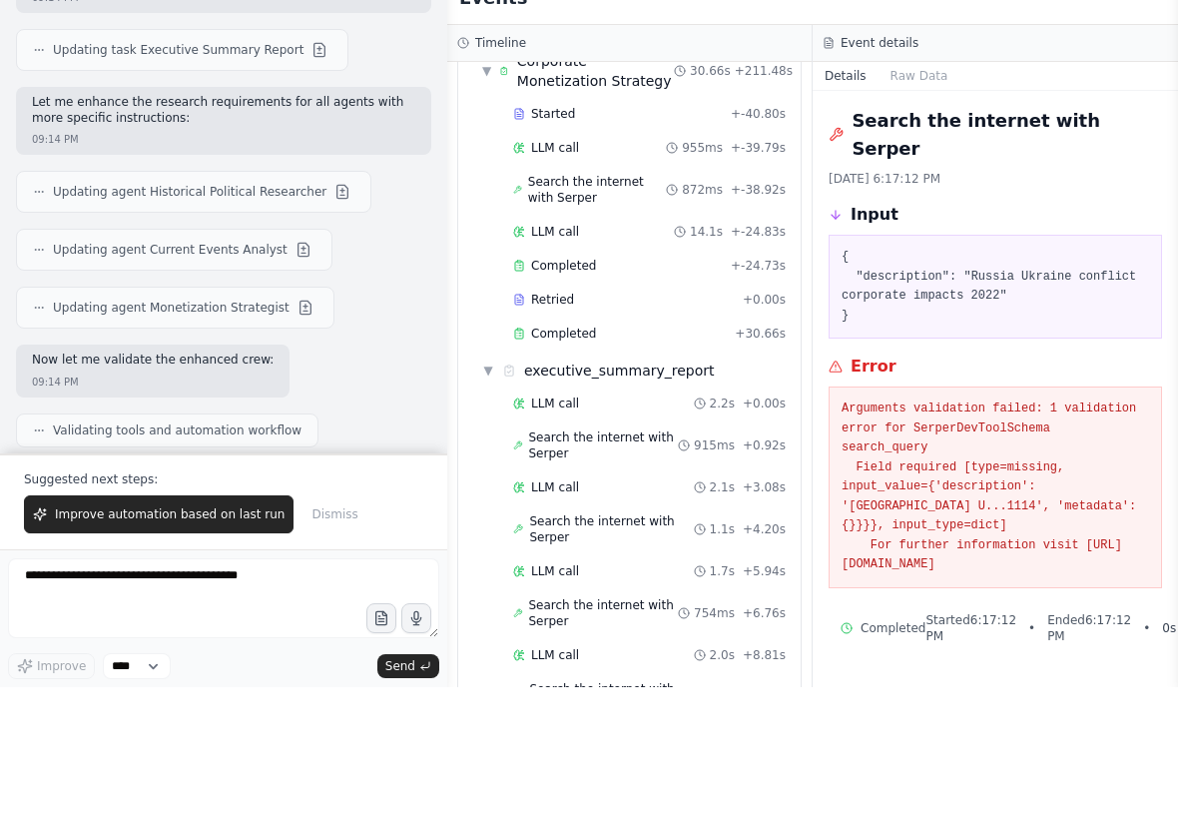
click at [631, 457] on div "Completed" at bounding box center [620, 465] width 214 height 16
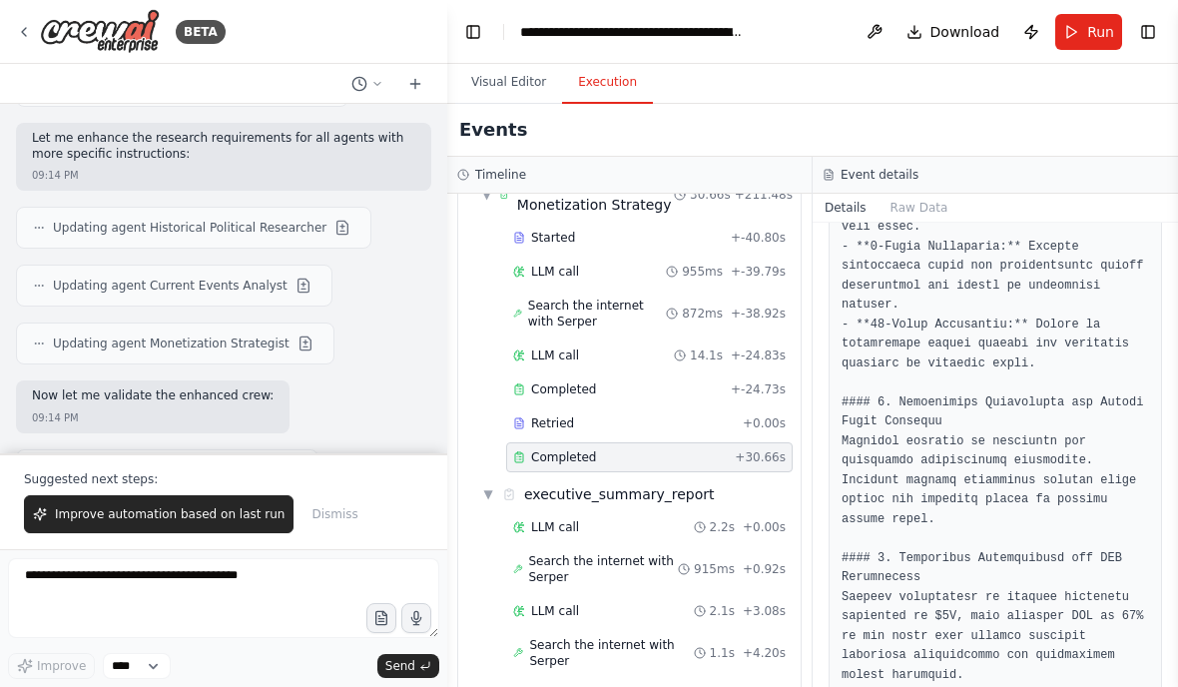
scroll to position [1139, 0]
